Goal: Navigation & Orientation: Find specific page/section

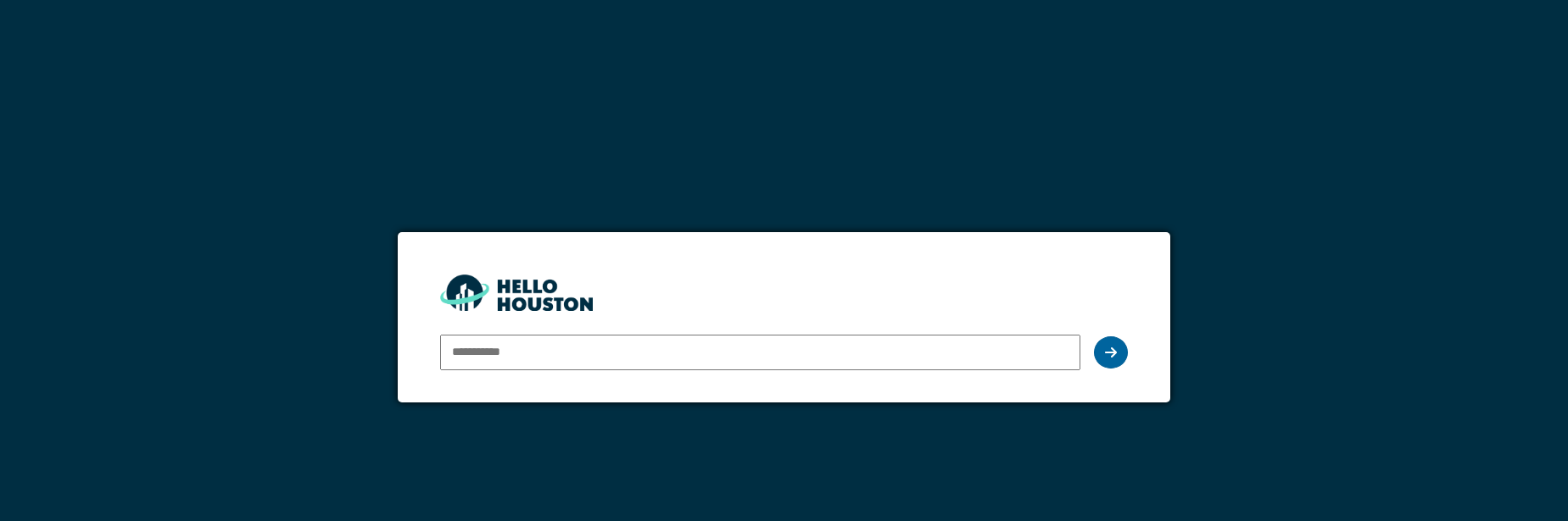
type input "**********"
click at [1118, 365] on div at bounding box center [1111, 352] width 34 height 32
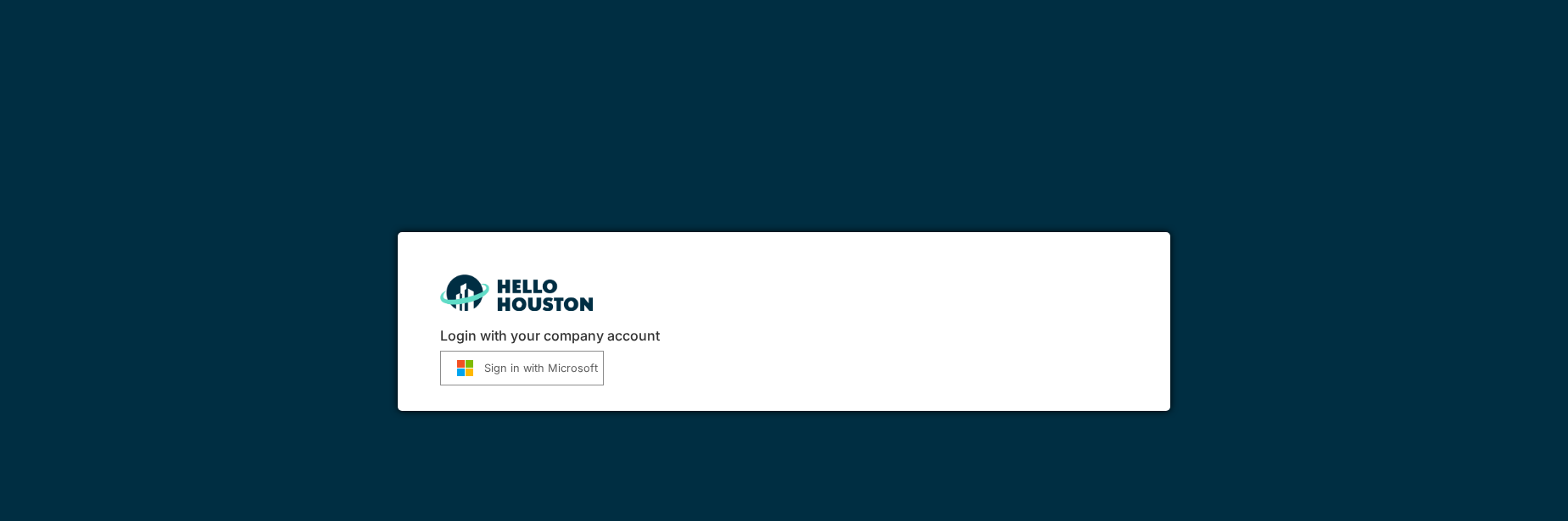
click at [487, 353] on button "Sign in with Microsoft" at bounding box center [521, 368] width 164 height 35
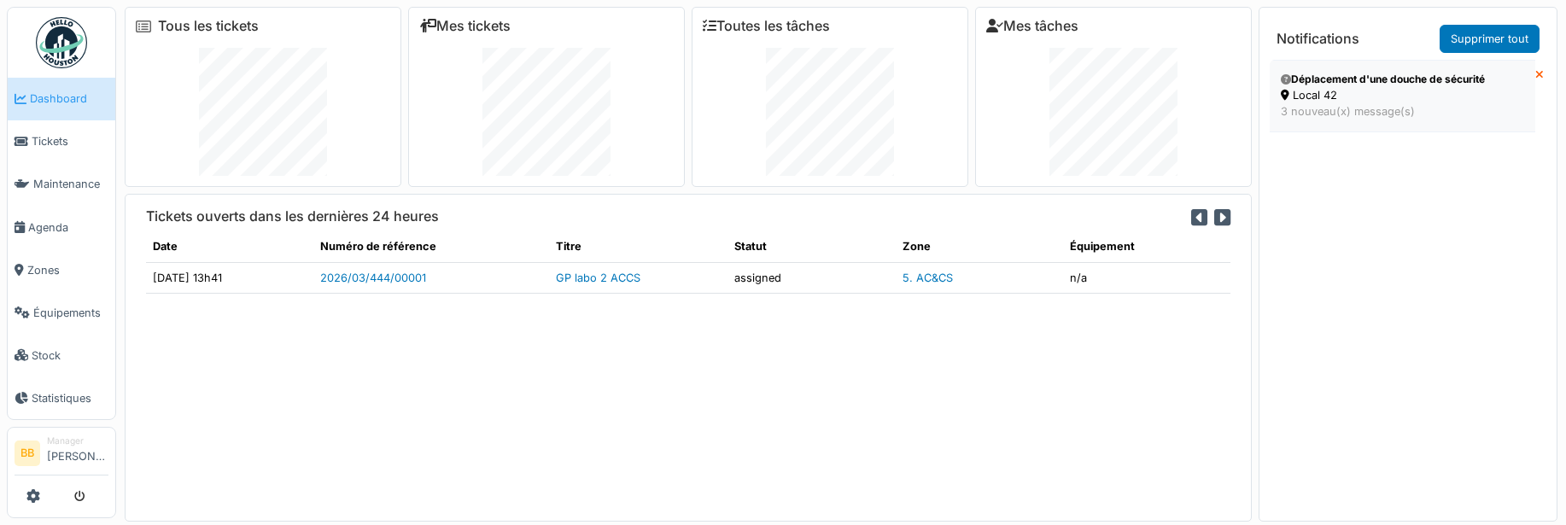
click at [1342, 88] on div "Local 42" at bounding box center [1402, 95] width 243 height 16
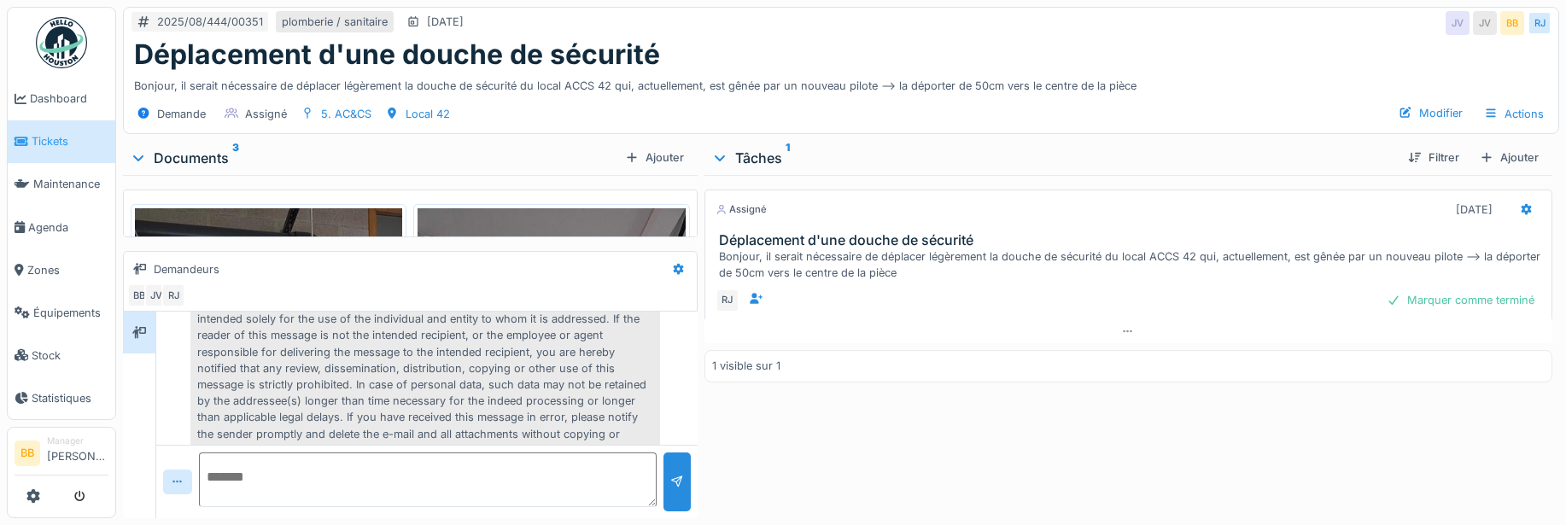
scroll to position [441, 0]
click at [272, 213] on img at bounding box center [268, 386] width 267 height 357
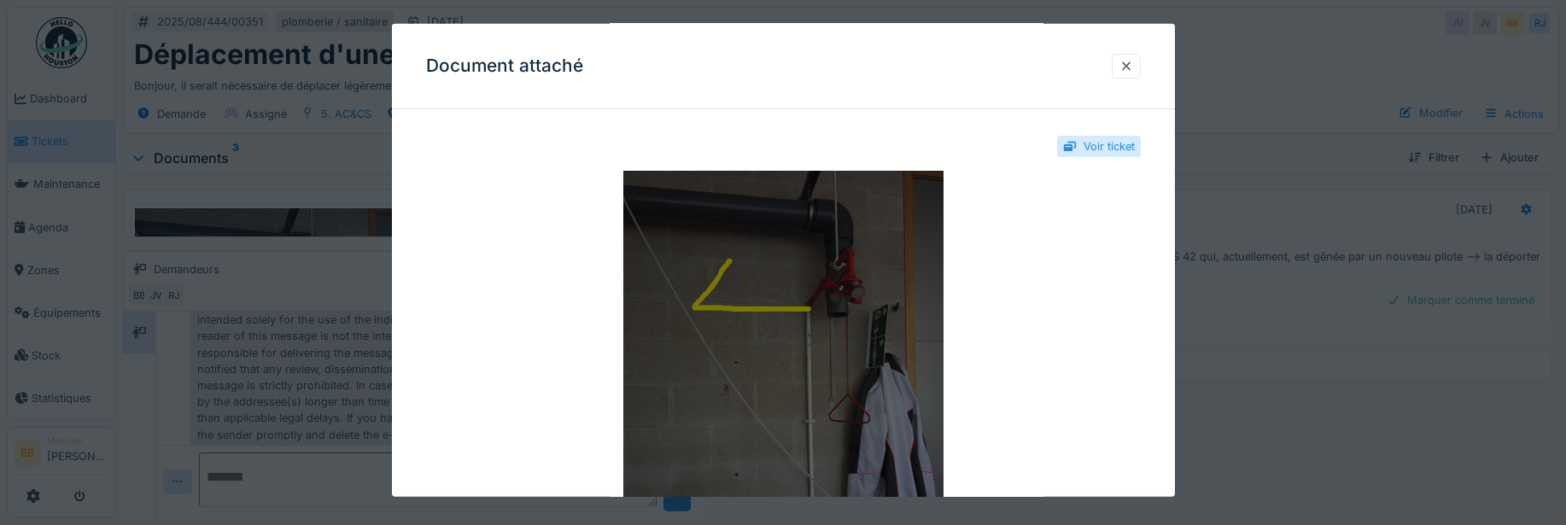
scroll to position [0, 0]
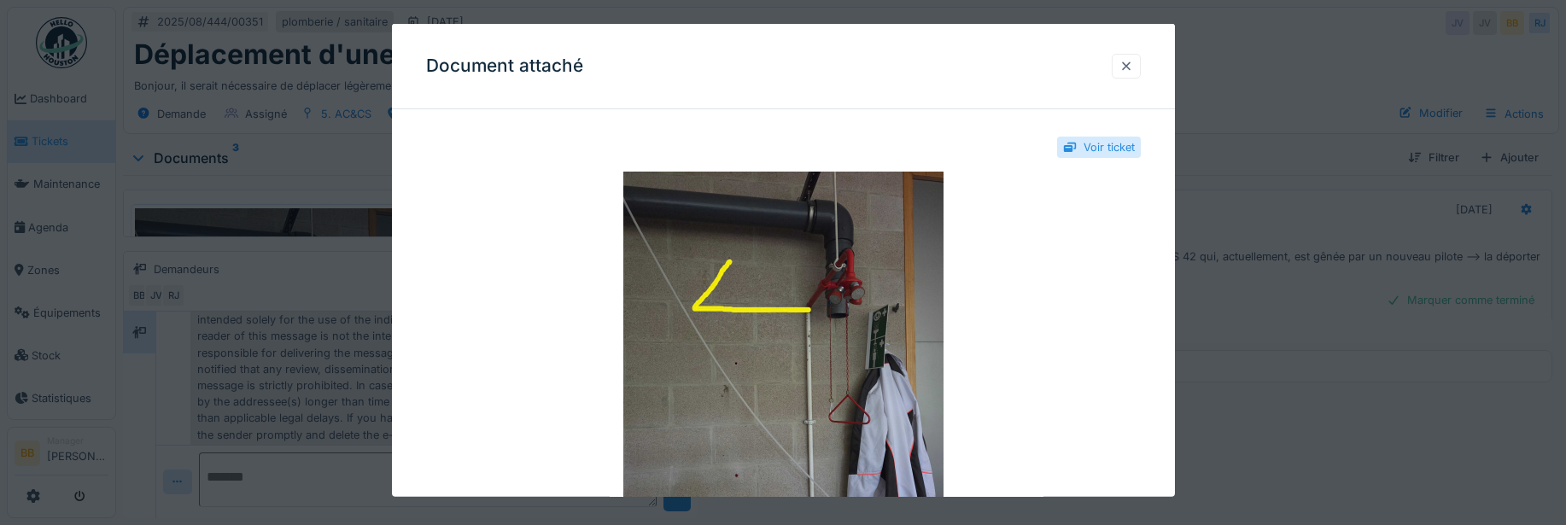
click at [1141, 72] on div at bounding box center [1126, 66] width 29 height 25
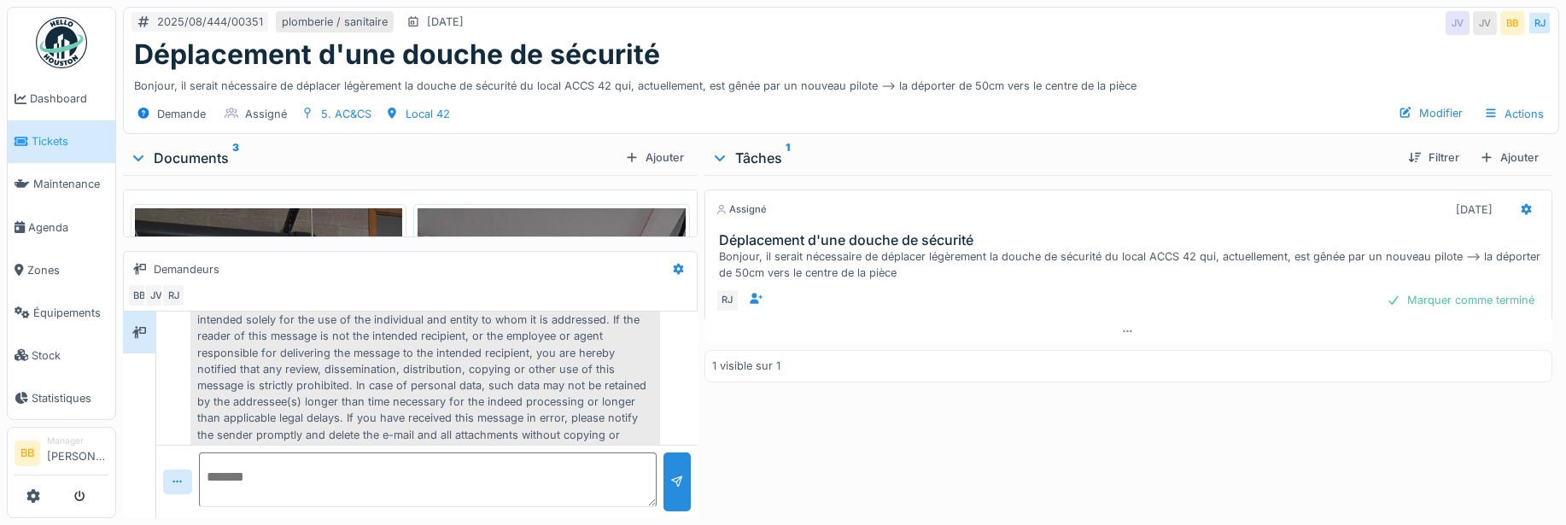
click at [606, 220] on img at bounding box center [551, 386] width 267 height 357
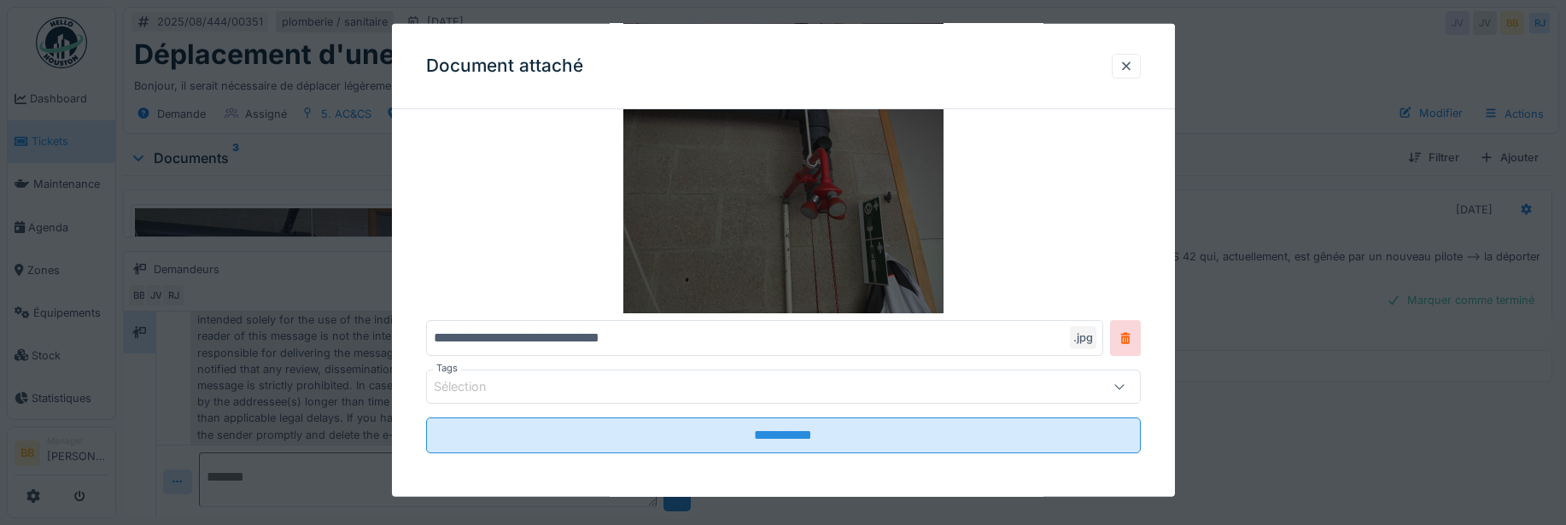
scroll to position [290, 0]
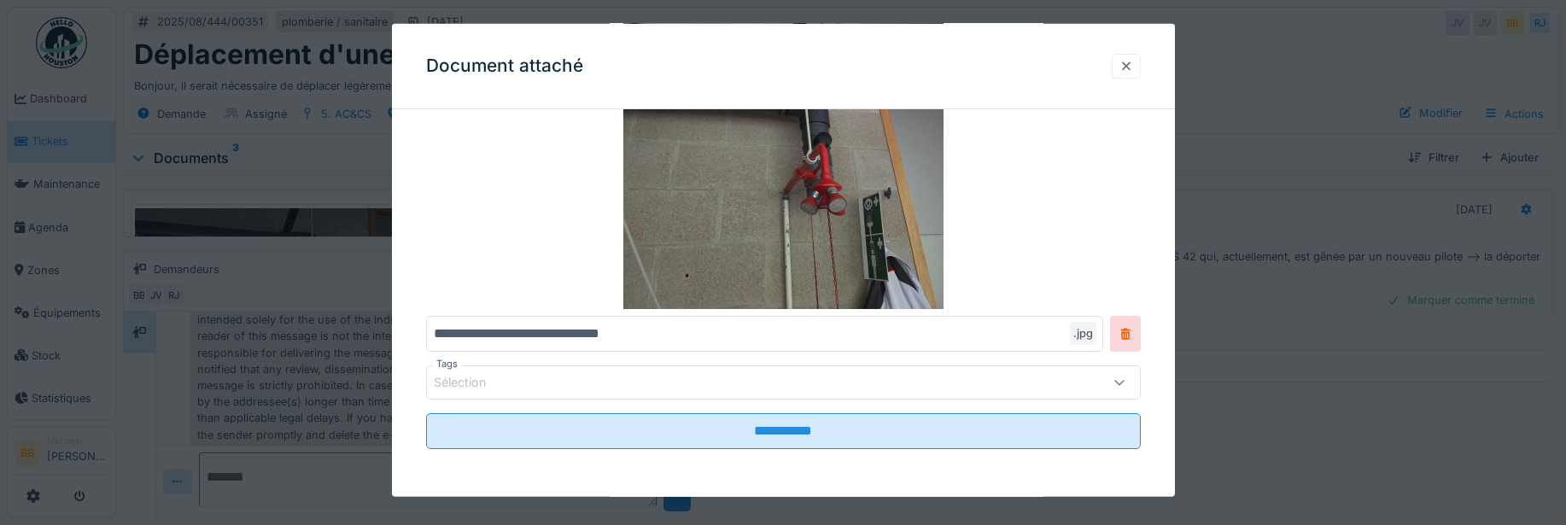
click at [1132, 68] on div at bounding box center [1127, 66] width 14 height 16
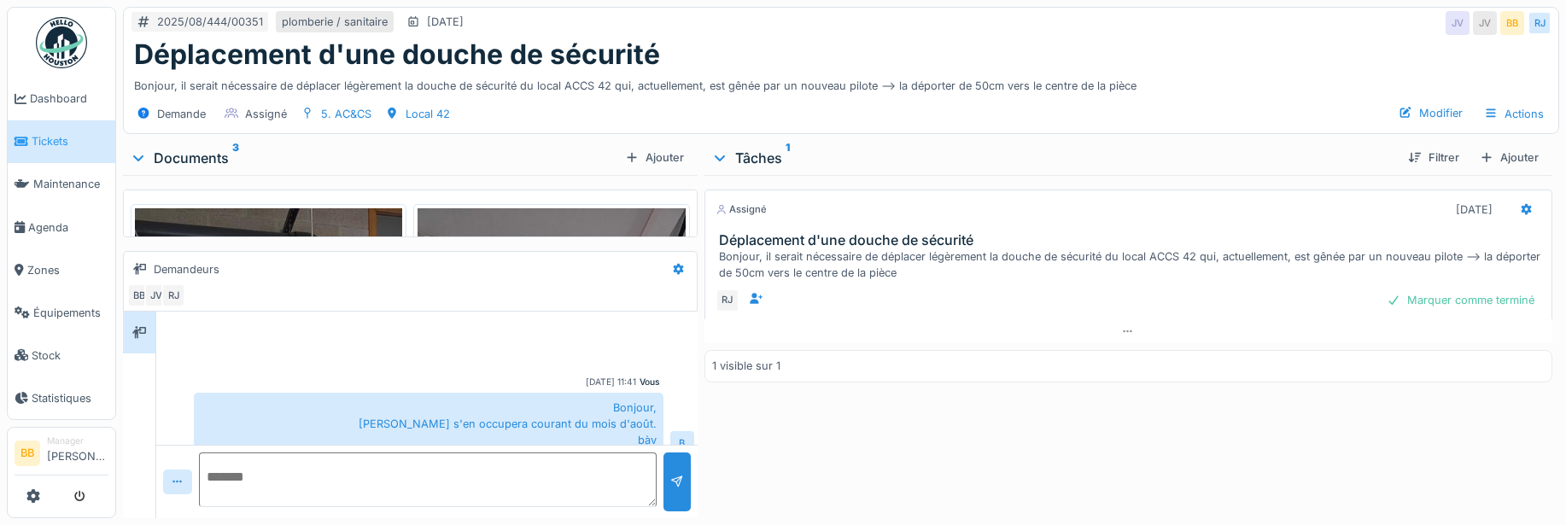
scroll to position [0, 0]
click at [74, 98] on span "Dashboard" at bounding box center [69, 99] width 79 height 16
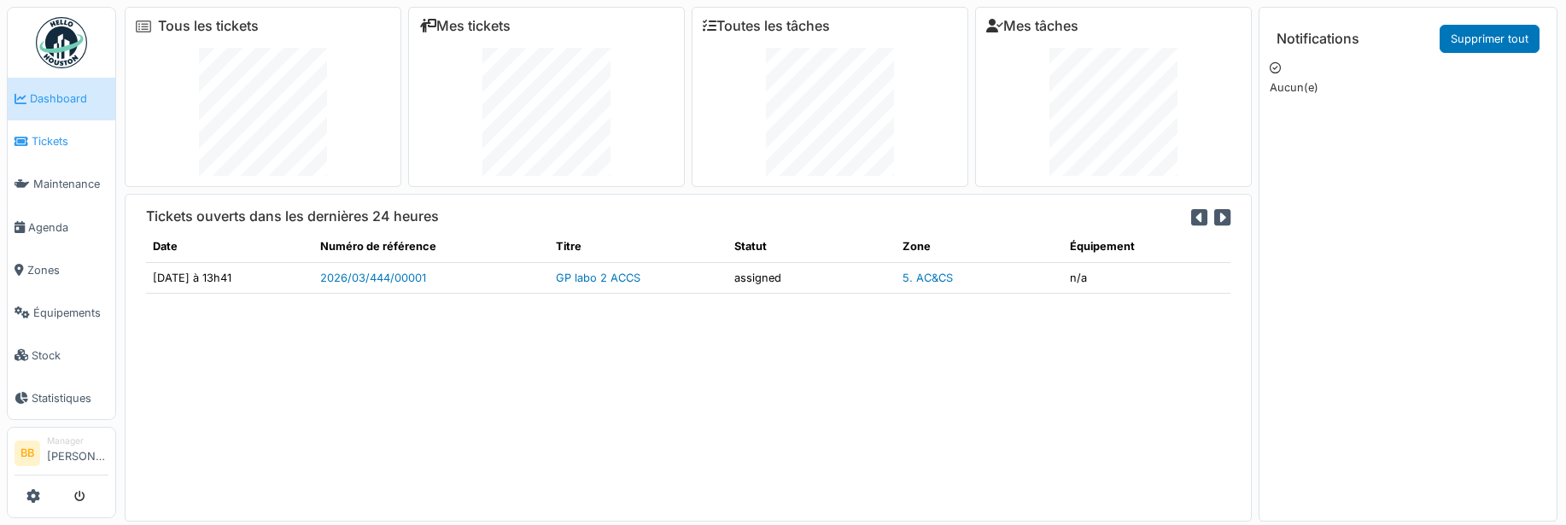
click at [52, 142] on span "Tickets" at bounding box center [70, 141] width 77 height 16
